Goal: Task Accomplishment & Management: Use online tool/utility

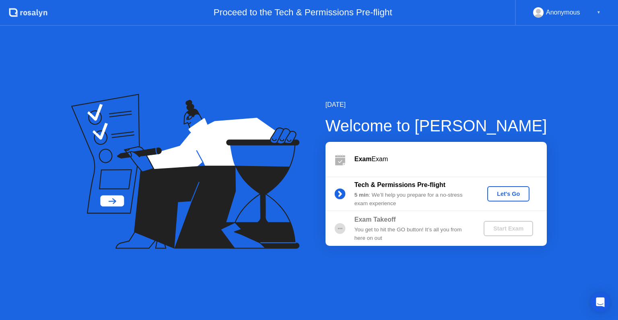
click at [497, 198] on button "Let's Go" at bounding box center [508, 193] width 42 height 15
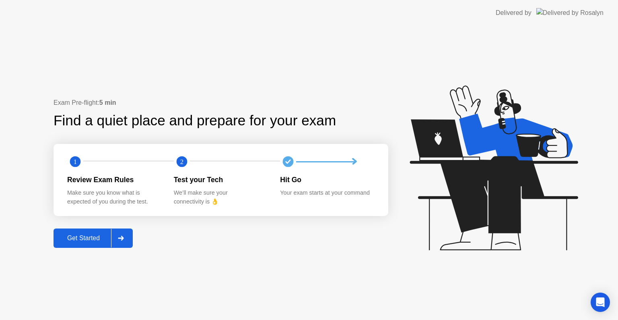
click at [72, 239] on div "Get Started" at bounding box center [83, 237] width 55 height 7
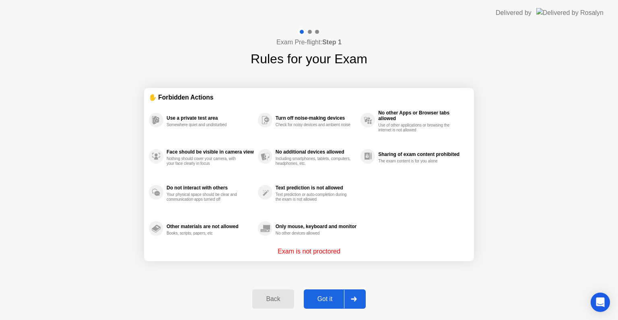
click at [323, 298] on div "Got it" at bounding box center [325, 298] width 38 height 7
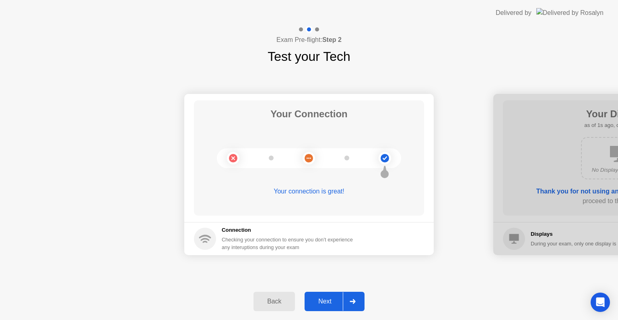
click at [323, 298] on div "Next" at bounding box center [325, 300] width 36 height 7
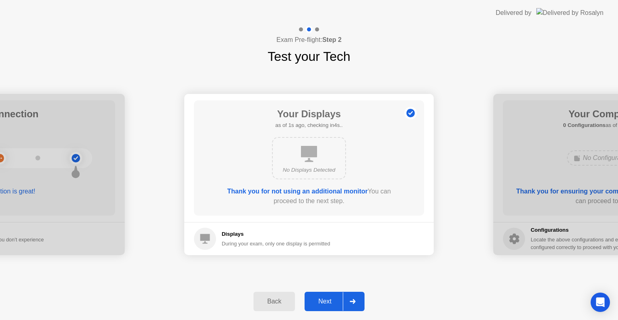
click at [323, 298] on div "Next" at bounding box center [325, 300] width 36 height 7
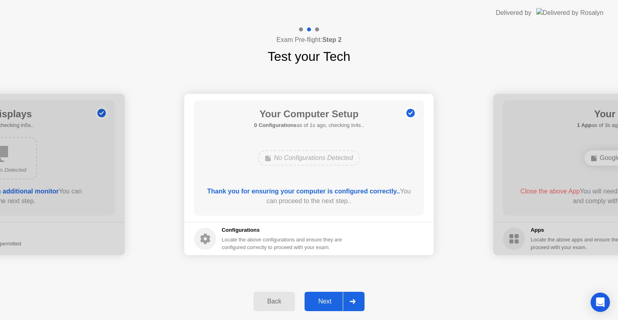
click at [323, 298] on div "Next" at bounding box center [325, 300] width 36 height 7
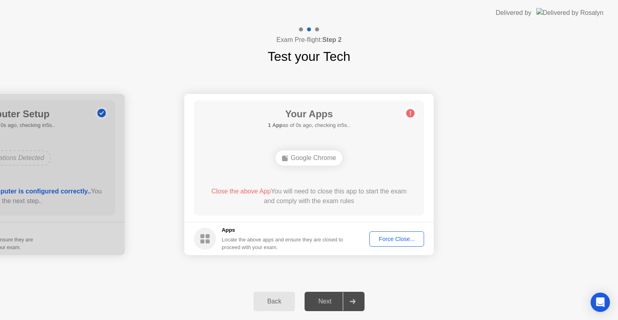
click at [375, 235] on div "Force Close..." at bounding box center [396, 238] width 49 height 6
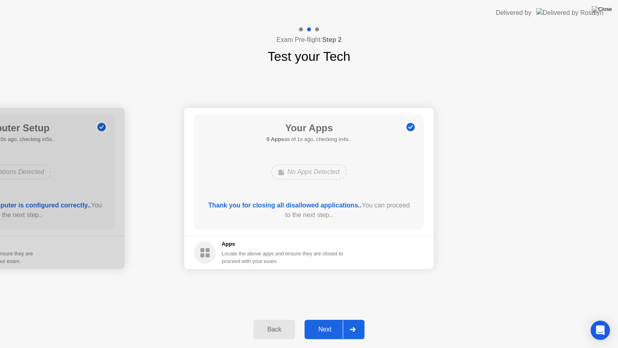
click at [313, 319] on button "Next" at bounding box center [335, 329] width 60 height 19
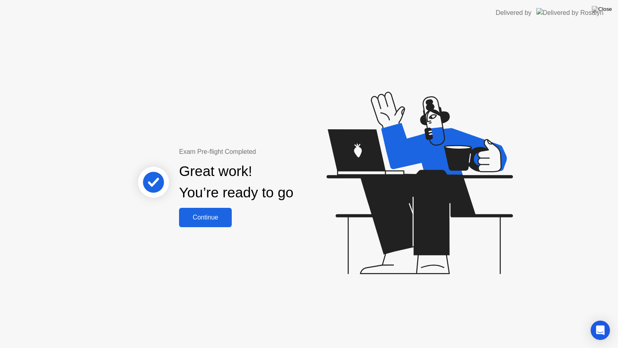
click at [205, 216] on div "Continue" at bounding box center [206, 217] width 48 height 7
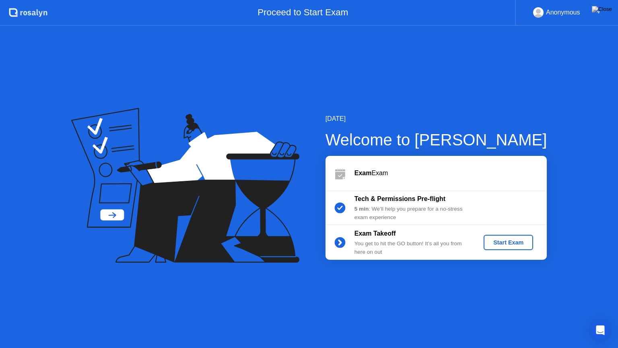
click at [500, 241] on div "Start Exam" at bounding box center [508, 242] width 43 height 6
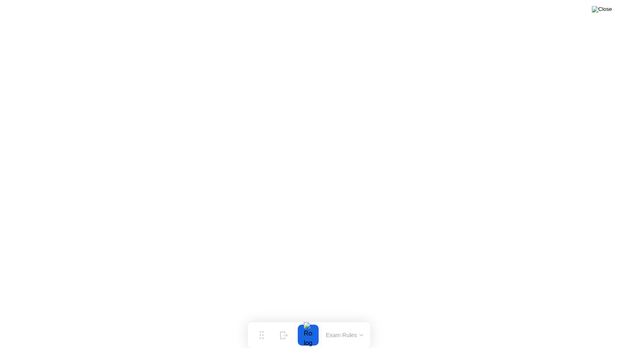
click at [605, 11] on img at bounding box center [602, 9] width 20 height 6
